Goal: Find specific page/section: Find specific page/section

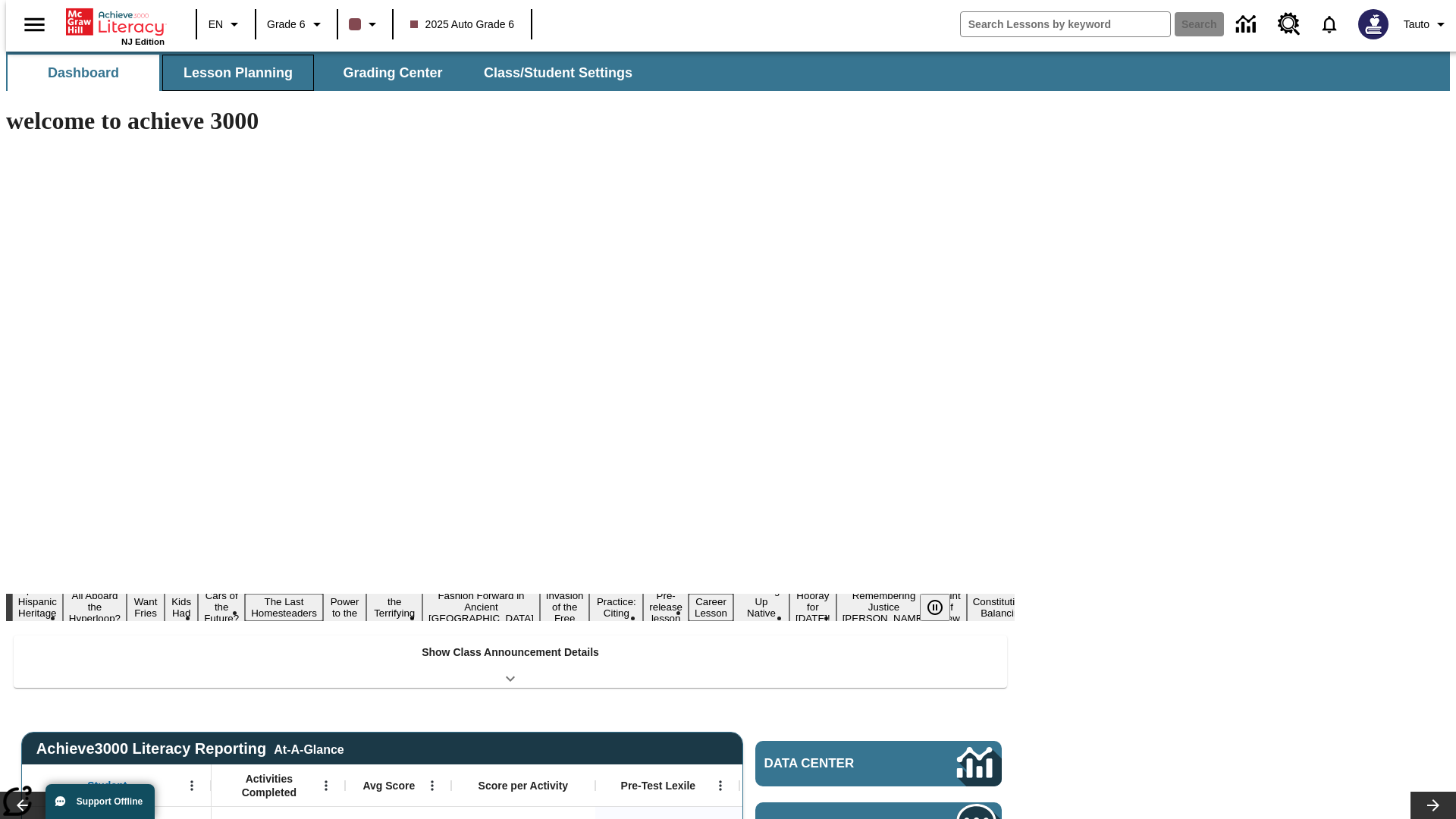
click at [232, 73] on span "Lesson Planning" at bounding box center [237, 73] width 109 height 17
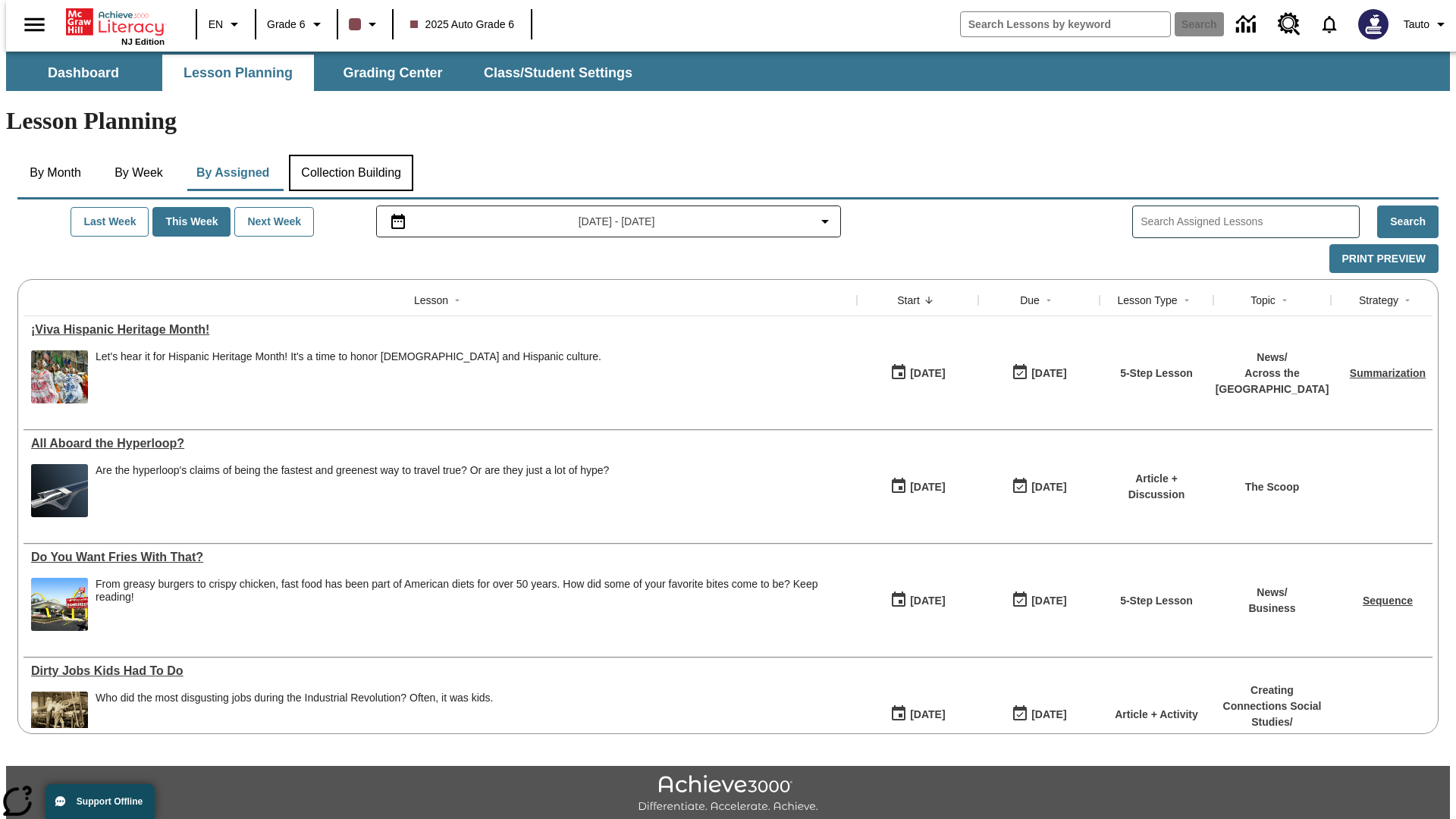
click at [350, 154] on button "Collection Building" at bounding box center [351, 172] width 124 height 37
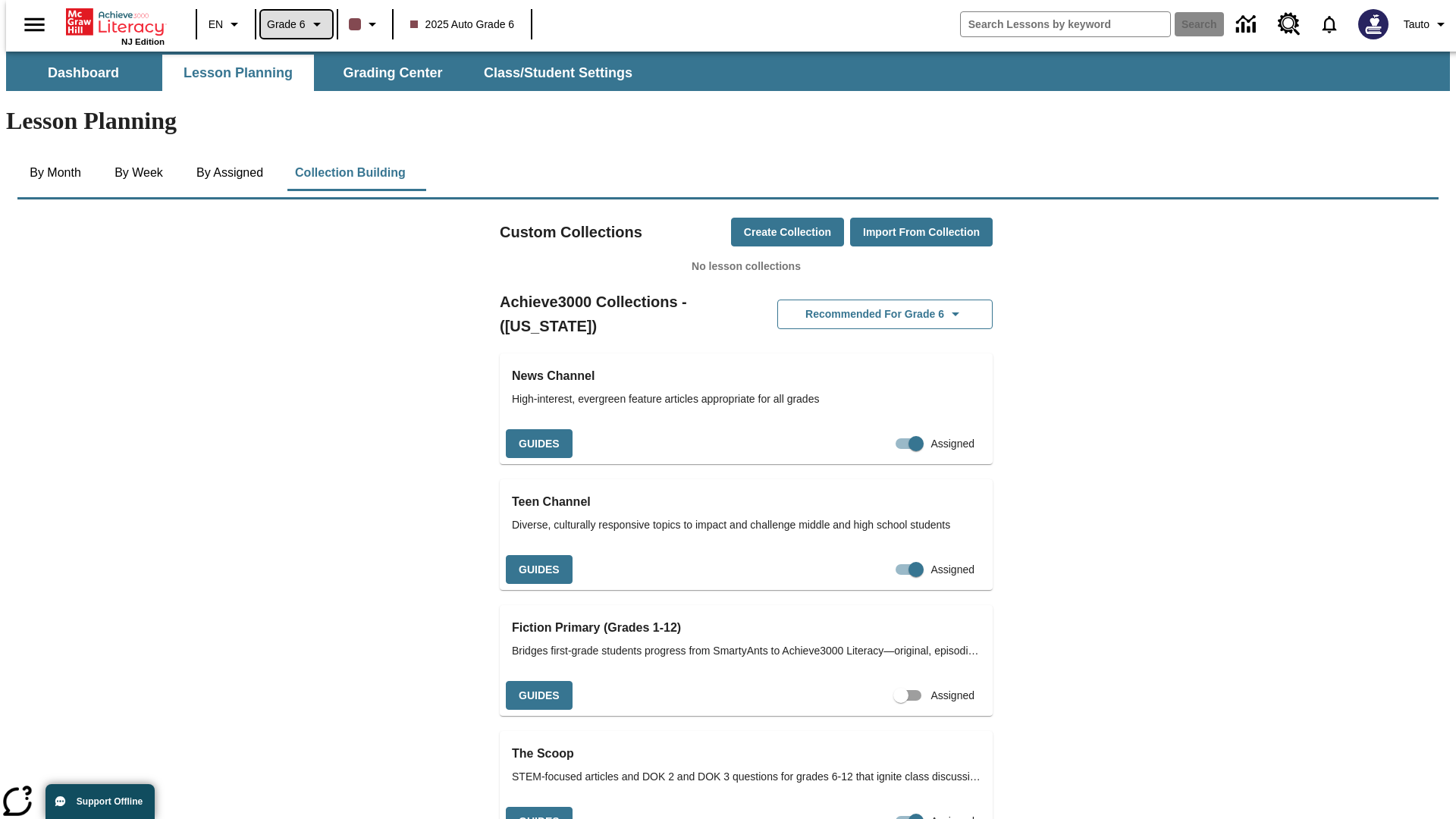
click at [291, 24] on span "Grade 6" at bounding box center [286, 24] width 39 height 16
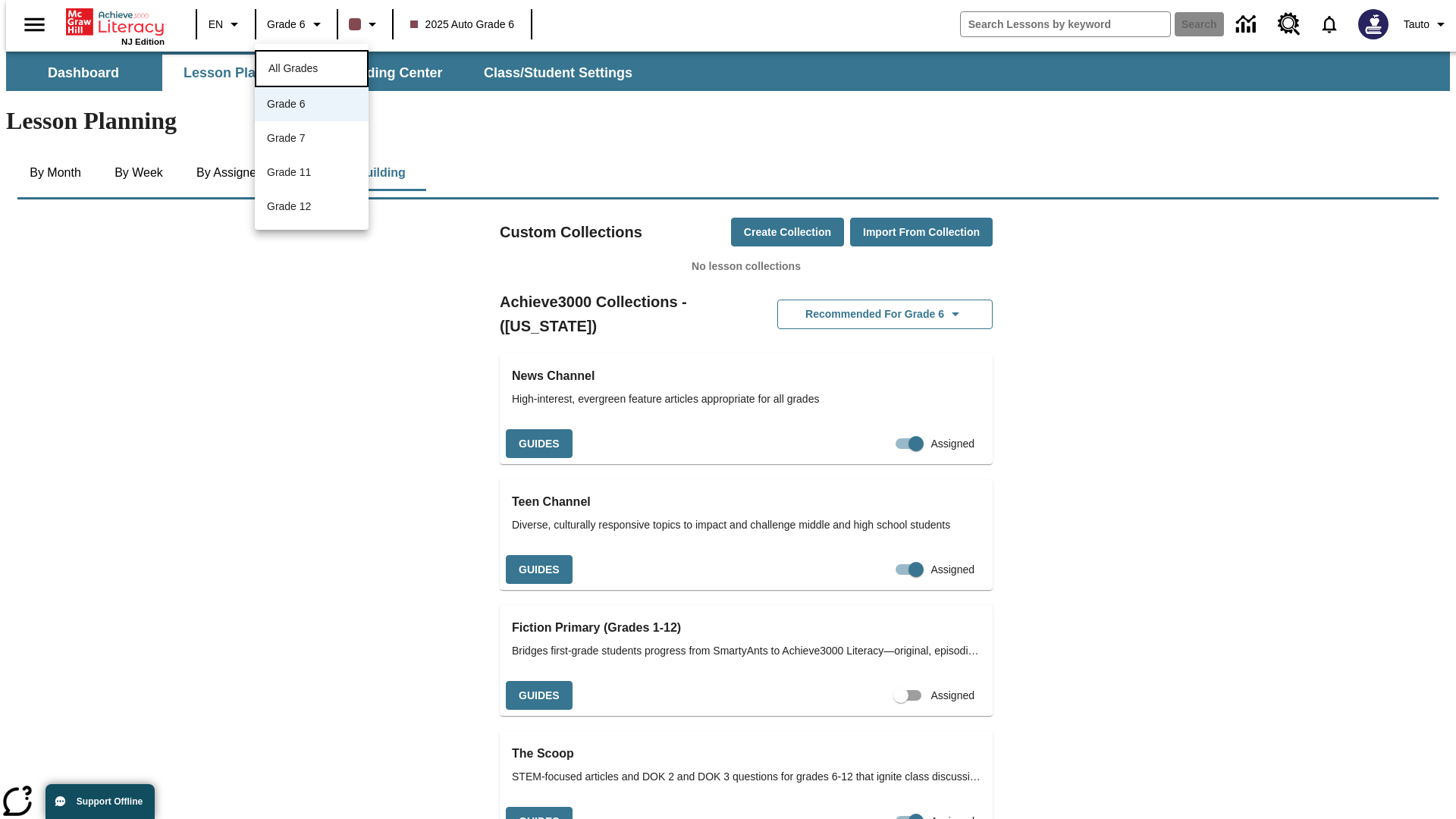
click at [311, 66] on span "All Grades" at bounding box center [293, 68] width 49 height 13
